Goal: Information Seeking & Learning: Find specific fact

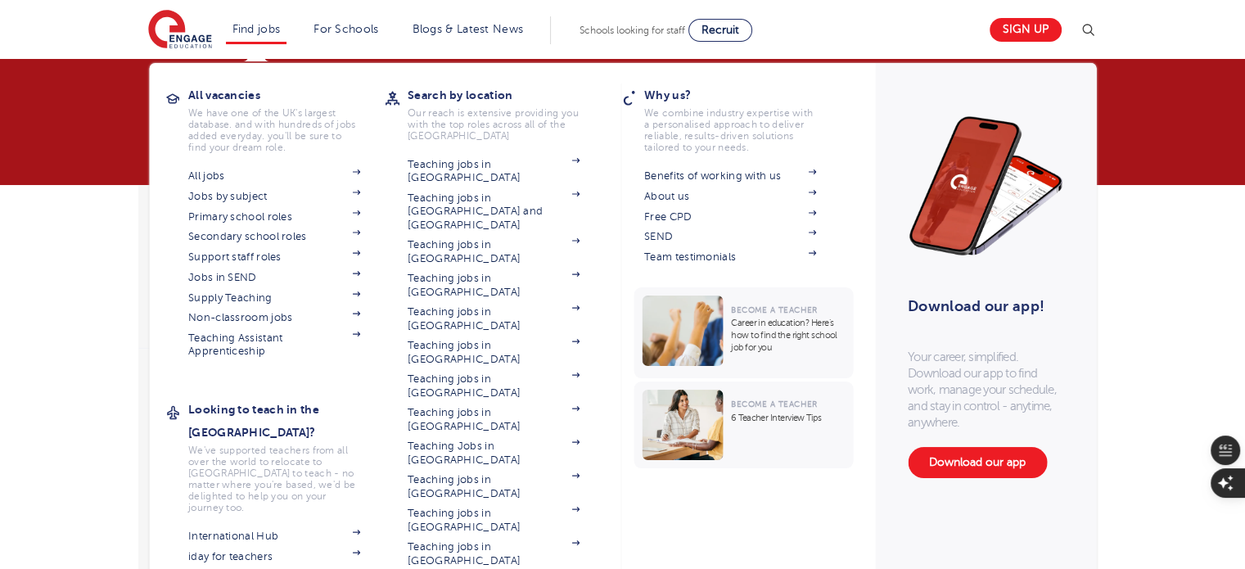
click at [287, 32] on li "Find jobs All vacancies We have one of the UK's largest database. and with hund…" at bounding box center [256, 30] width 61 height 28
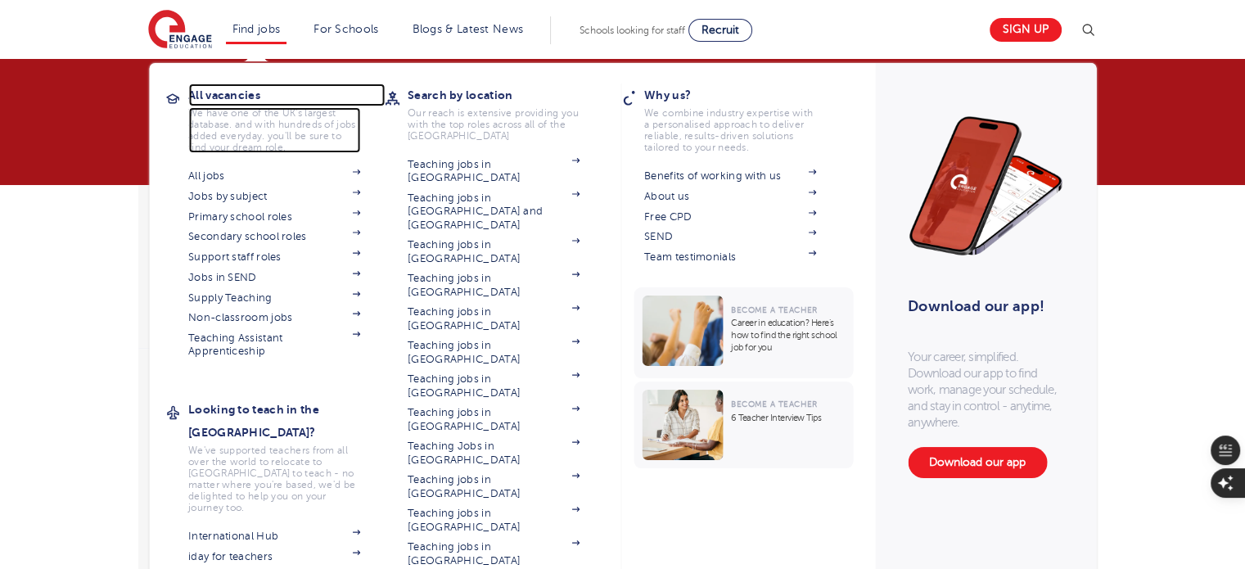
drag, startPoint x: 230, startPoint y: 137, endPoint x: 266, endPoint y: 99, distance: 52.1
click at [230, 137] on p "We have one of the UK's largest database. and with hundreds of jobs added every…" at bounding box center [274, 130] width 172 height 46
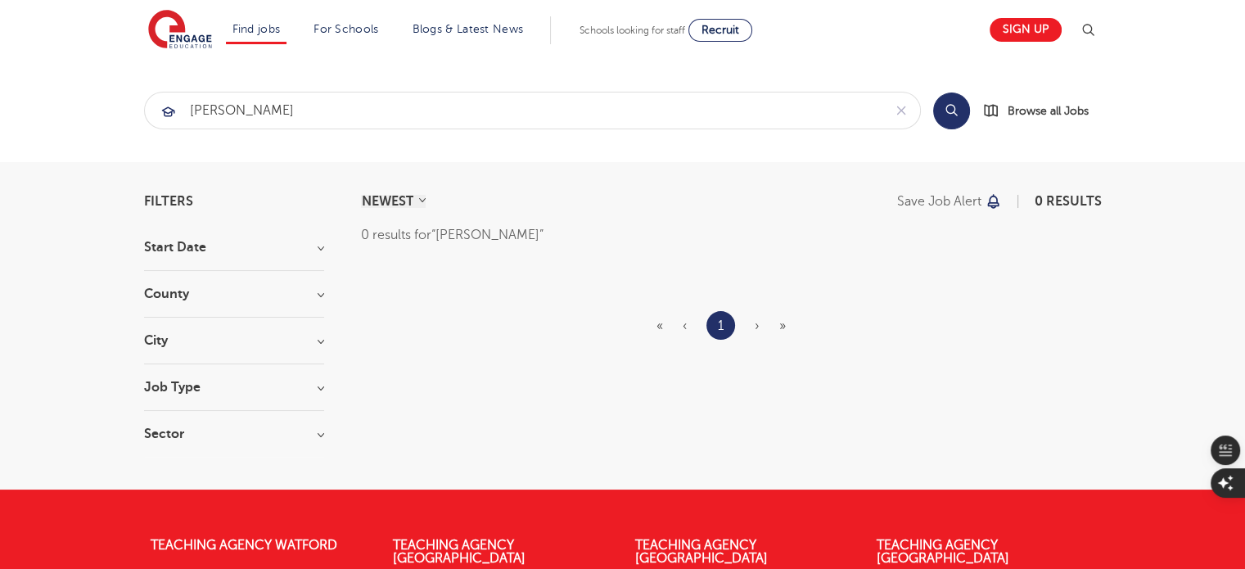
type input "[PERSON_NAME]"
click button "Submit" at bounding box center [0, 0] width 0 height 0
